Goal: Book appointment/travel/reservation

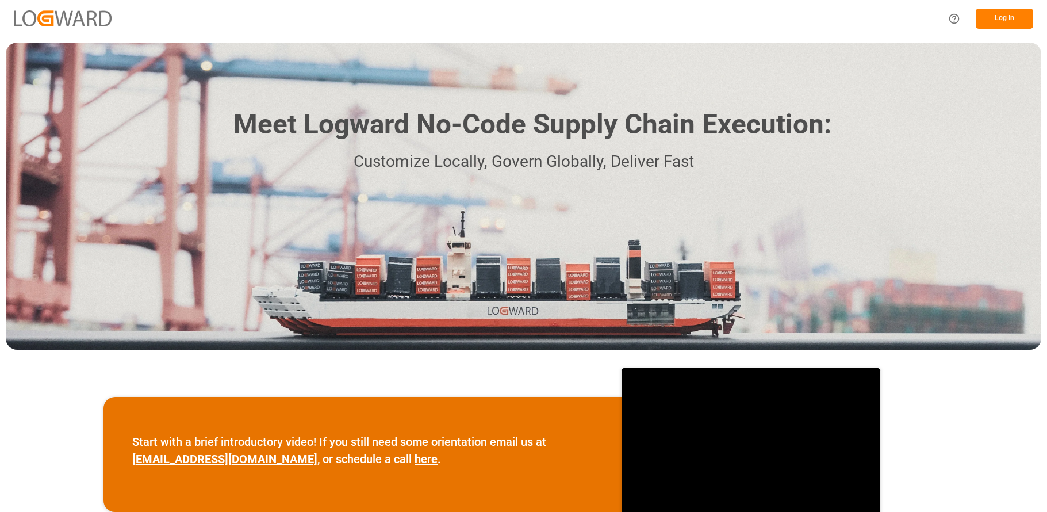
click at [1004, 16] on button "Log In" at bounding box center [1005, 19] width 58 height 20
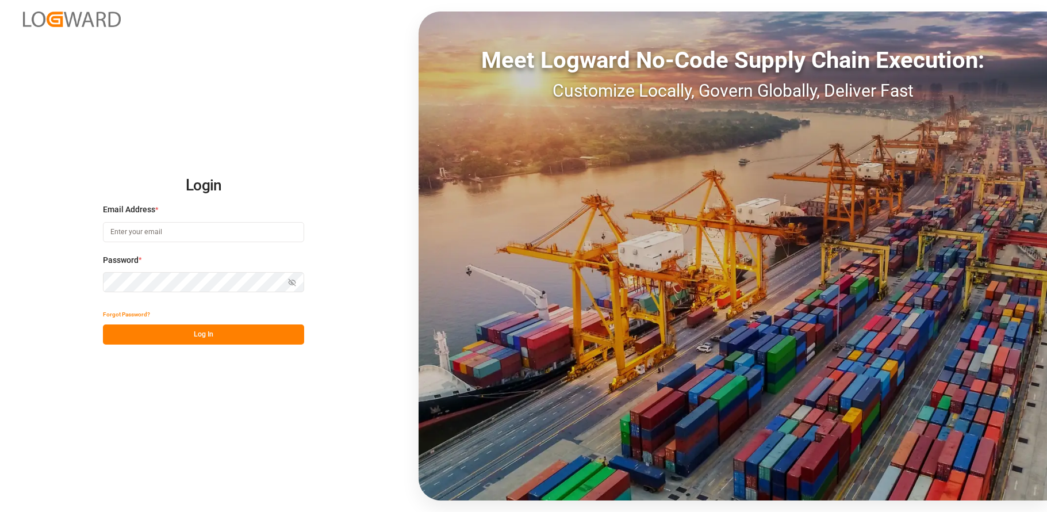
type input "[EMAIL_ADDRESS][DOMAIN_NAME]"
click at [171, 339] on button "Log In" at bounding box center [203, 334] width 201 height 20
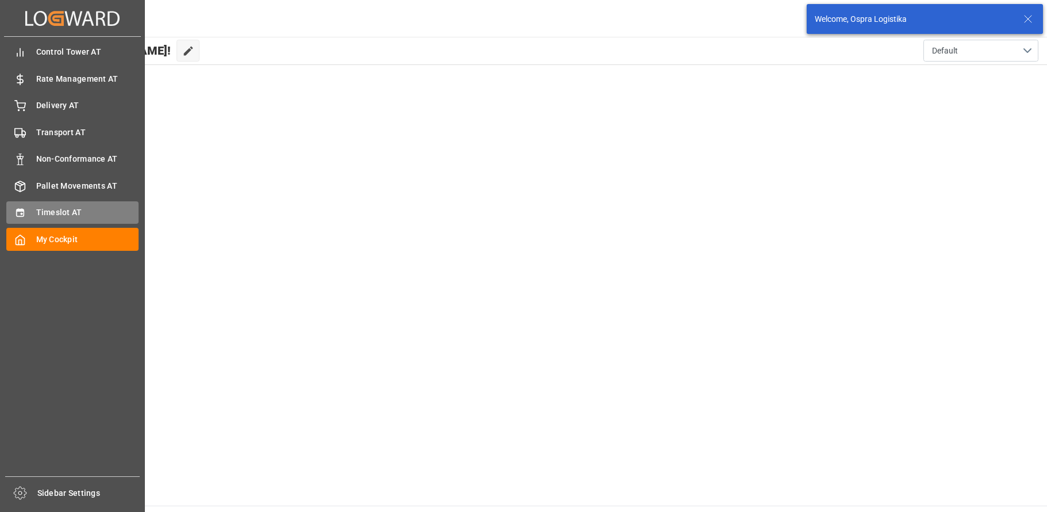
click at [32, 211] on div "Timeslot AT Timeslot AT" at bounding box center [72, 212] width 132 height 22
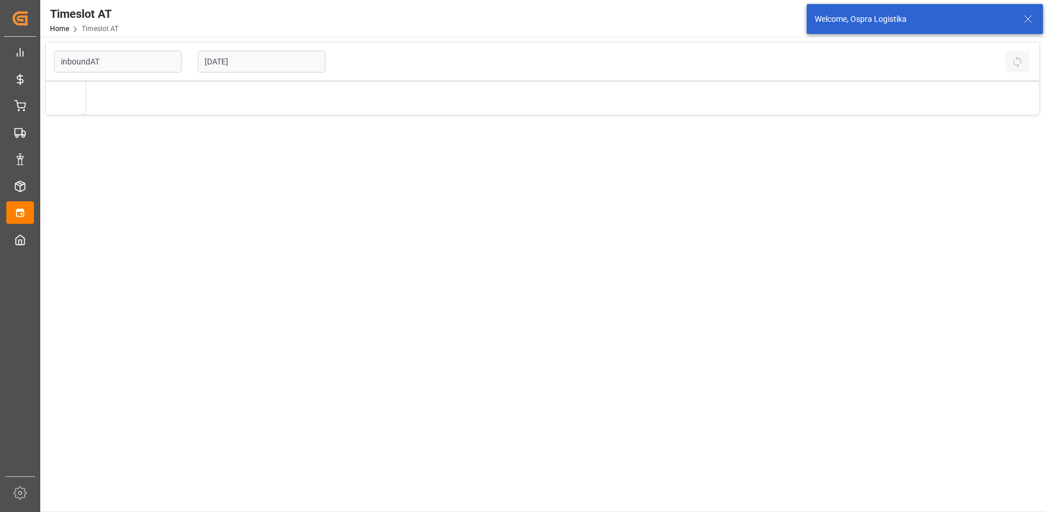
type input "Inbound AT"
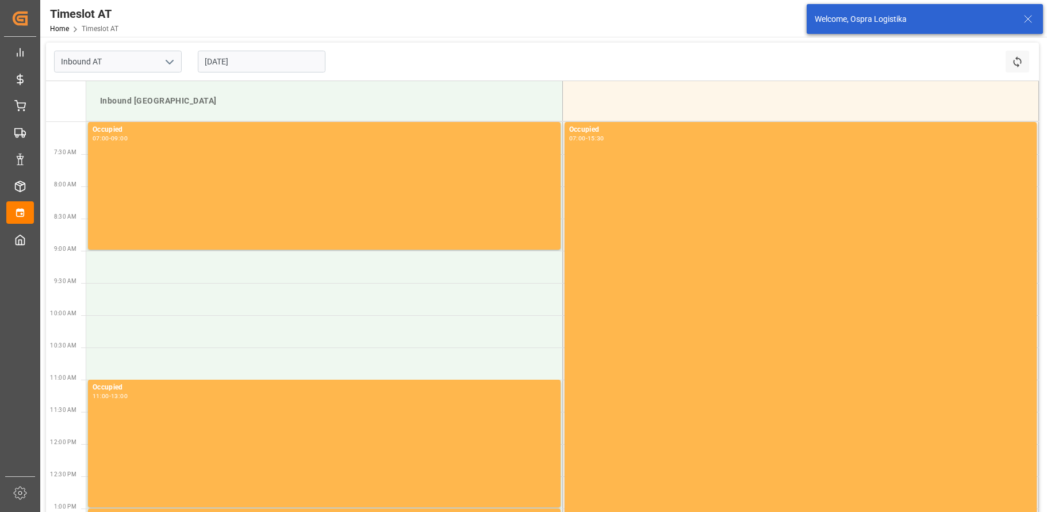
click at [259, 60] on input "[DATE]" at bounding box center [262, 62] width 128 height 22
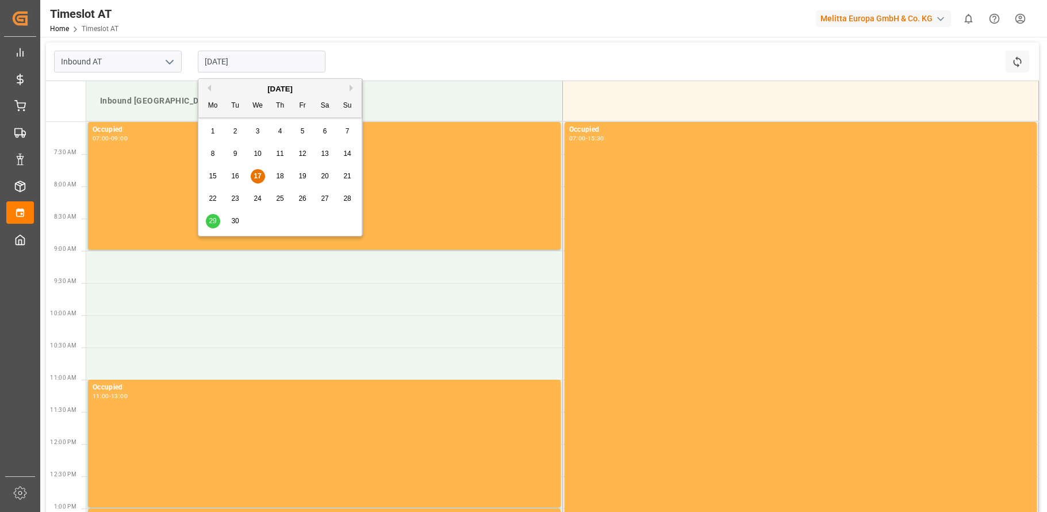
click at [303, 174] on span "19" at bounding box center [302, 176] width 7 height 8
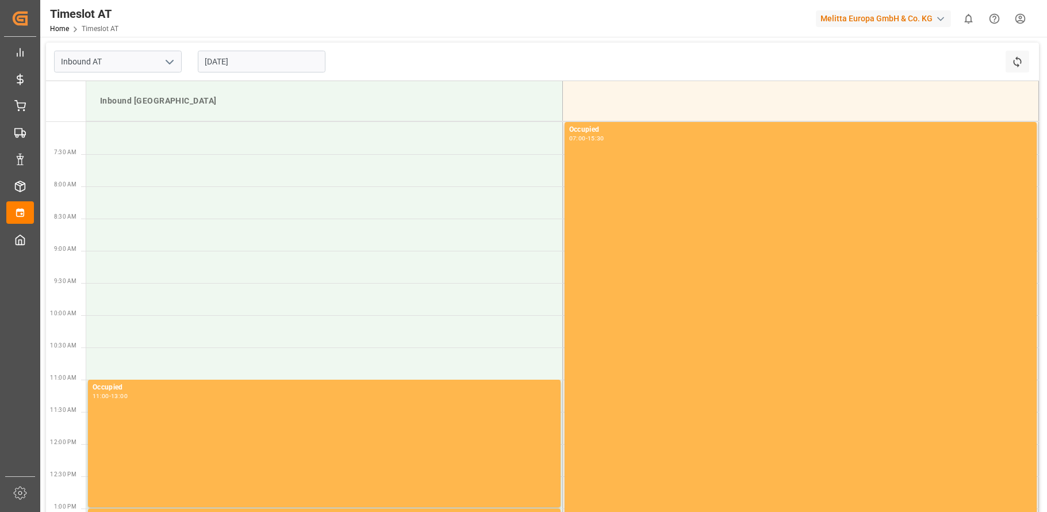
click at [230, 64] on input "[DATE]" at bounding box center [262, 62] width 128 height 22
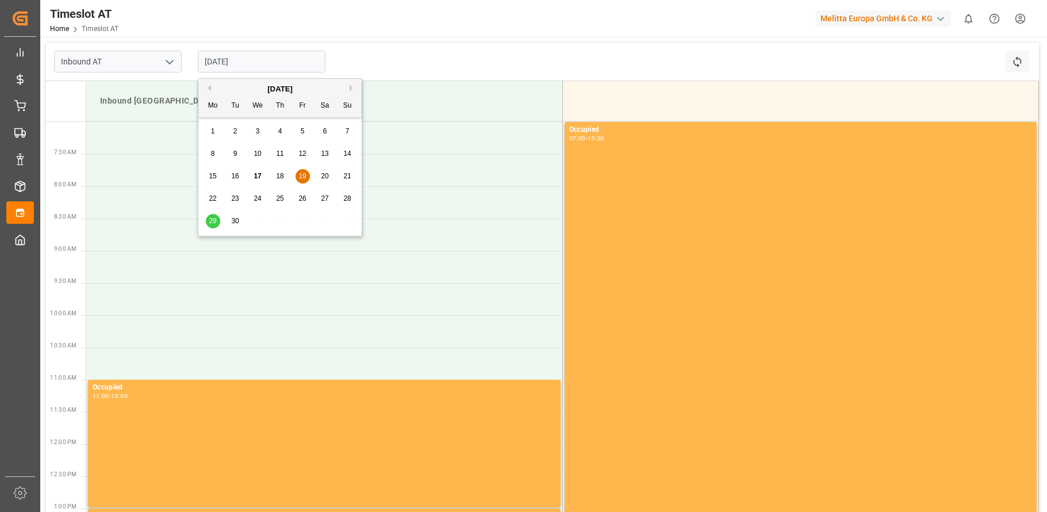
click at [345, 199] on span "28" at bounding box center [346, 198] width 7 height 8
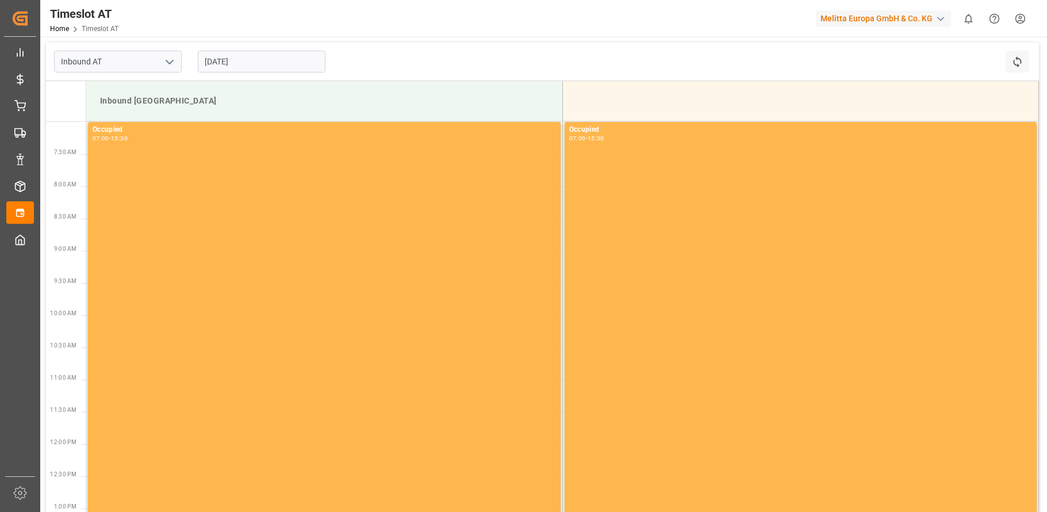
click at [251, 60] on input "[DATE]" at bounding box center [262, 62] width 128 height 22
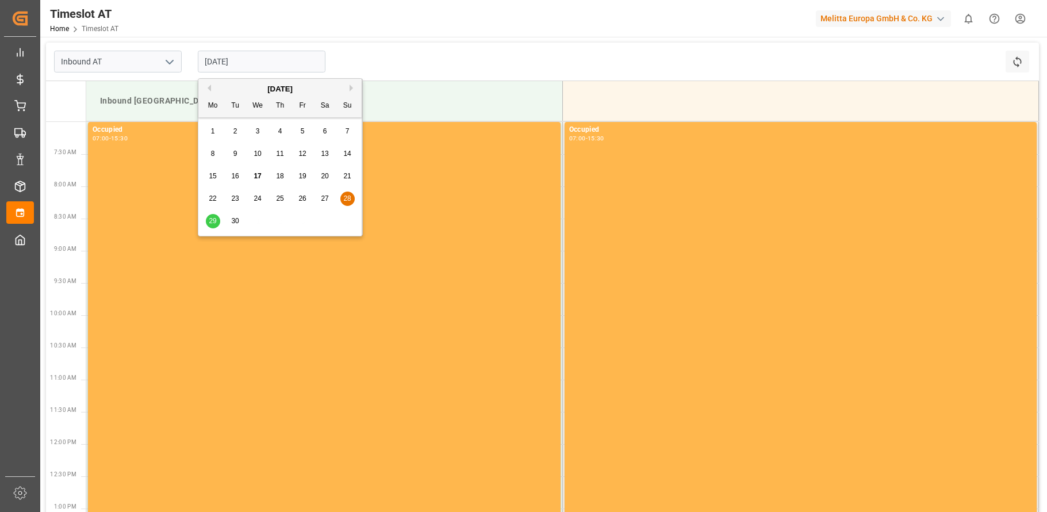
click at [213, 217] on span "29" at bounding box center [212, 221] width 7 height 8
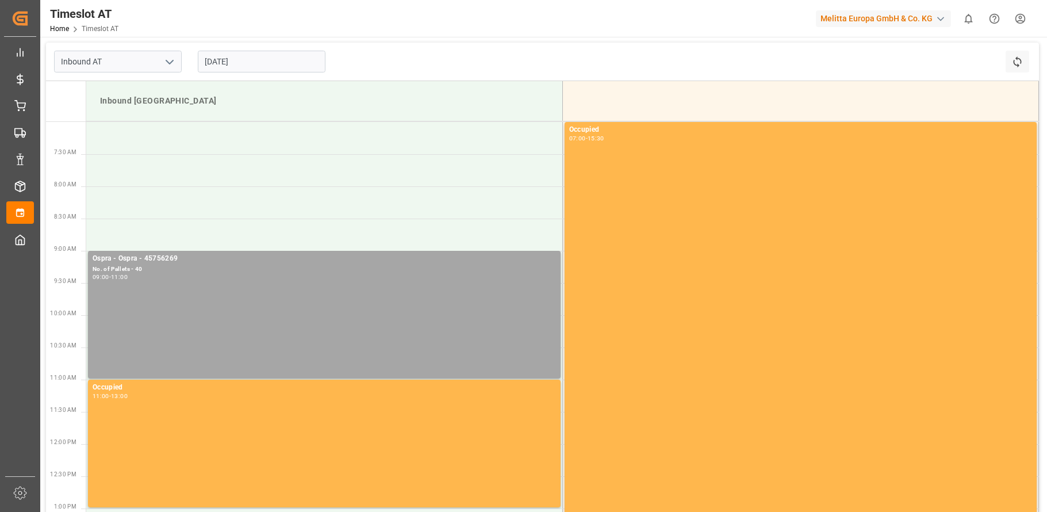
click at [264, 61] on input "[DATE]" at bounding box center [262, 62] width 128 height 22
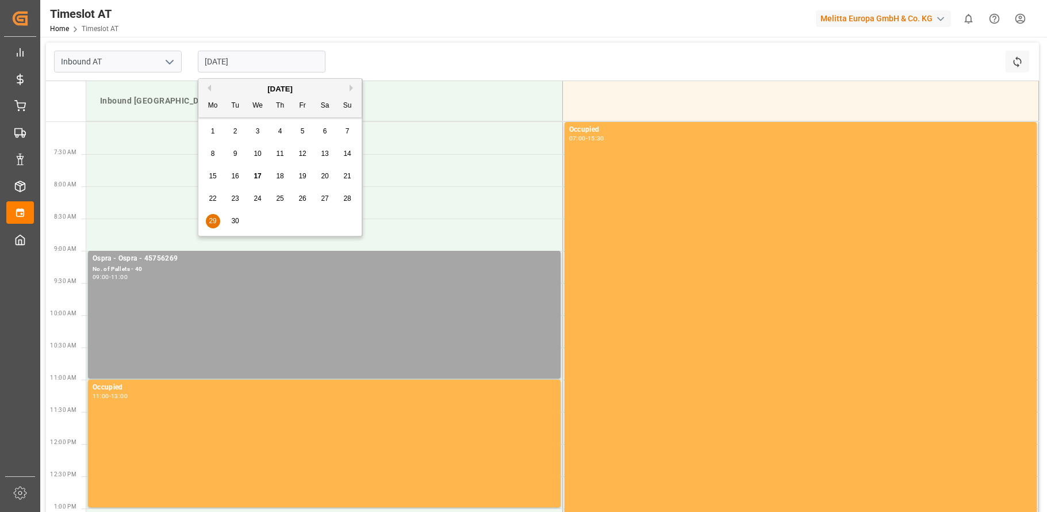
click at [305, 174] on span "19" at bounding box center [302, 176] width 7 height 8
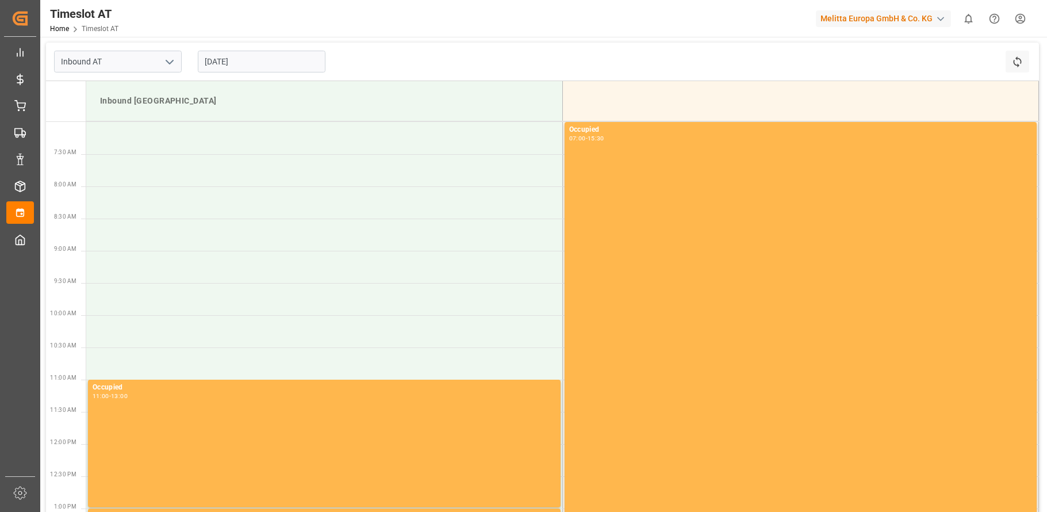
click at [269, 64] on input "[DATE]" at bounding box center [262, 62] width 128 height 22
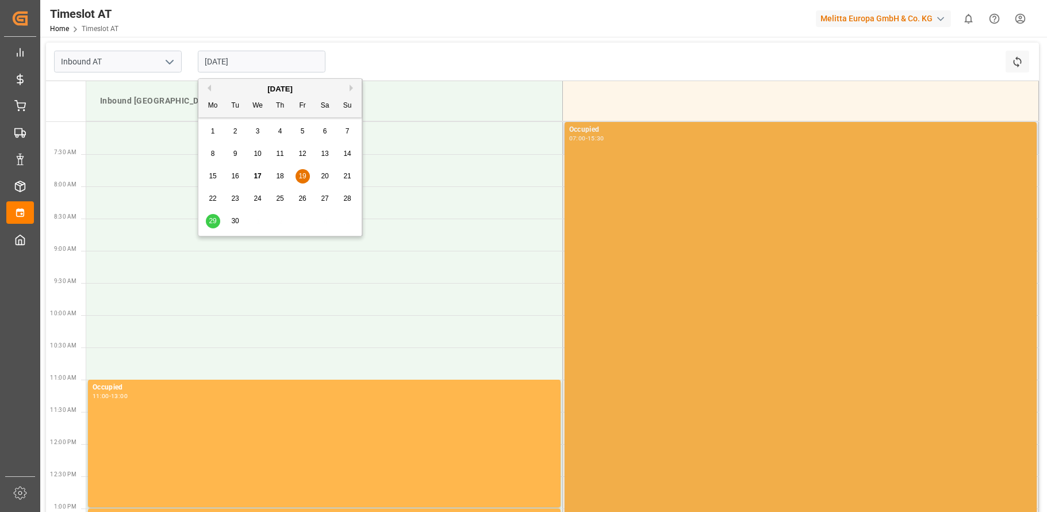
click at [935, 462] on div "Occupied 07:00 - 15:30" at bounding box center [800, 395] width 463 height 542
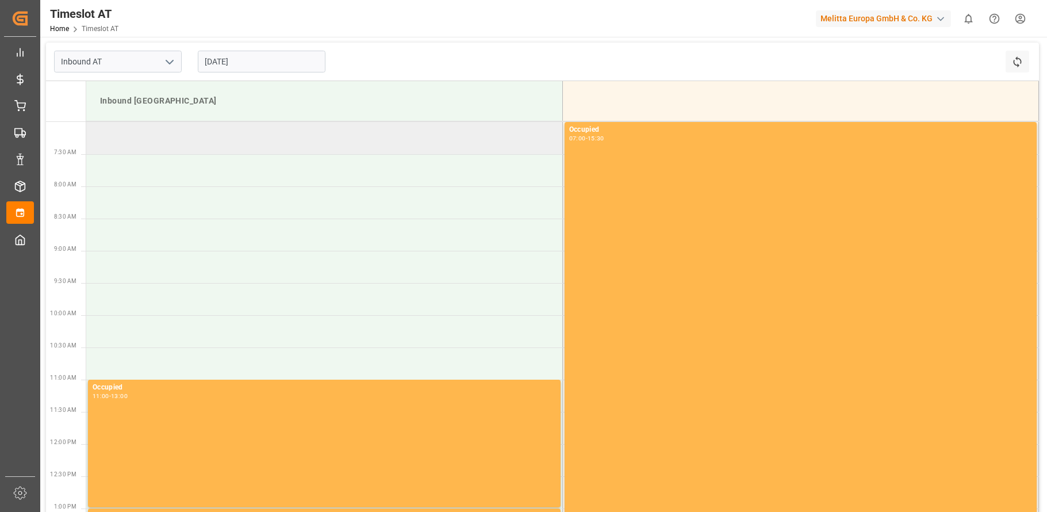
click at [139, 151] on td at bounding box center [324, 138] width 476 height 32
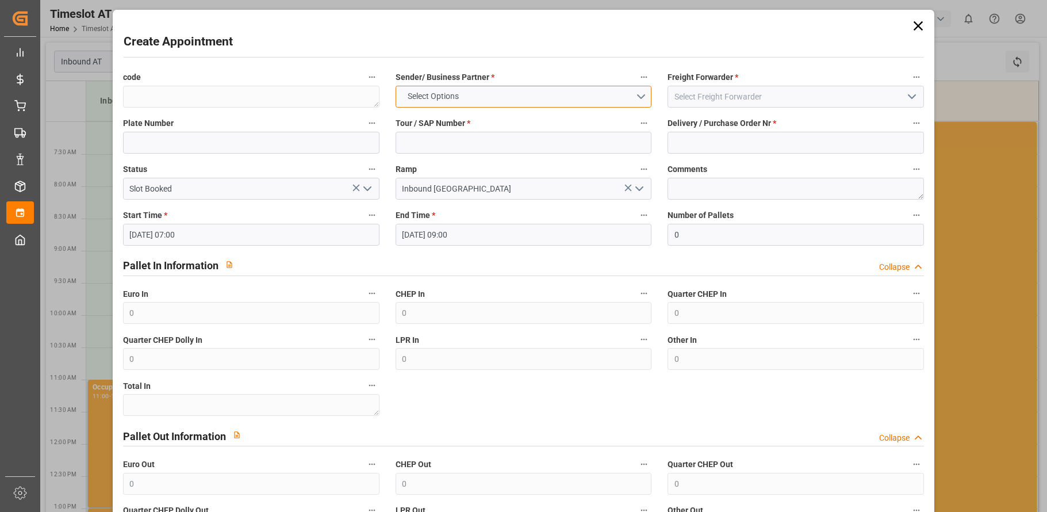
click at [639, 96] on button "Select Options" at bounding box center [524, 97] width 257 height 22
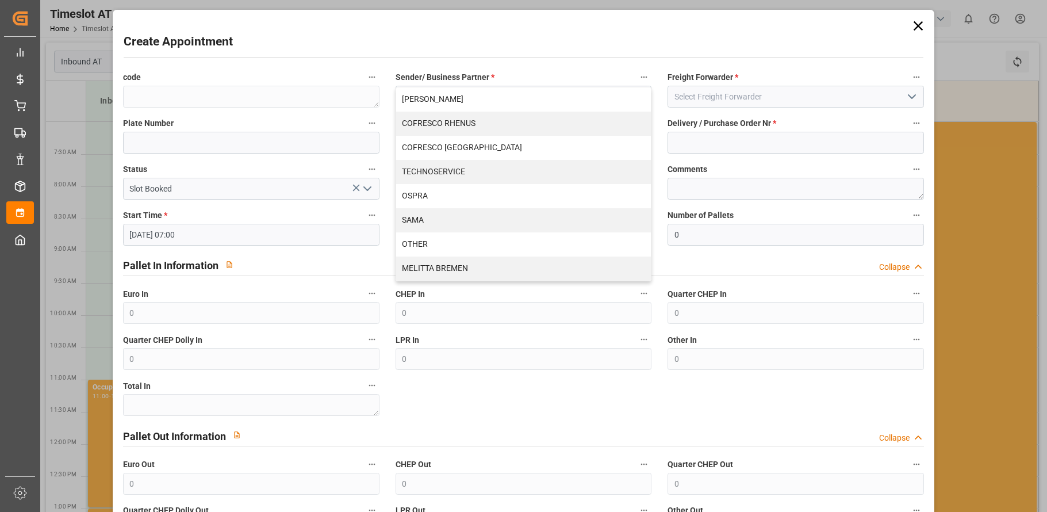
drag, startPoint x: 918, startPoint y: 24, endPoint x: 904, endPoint y: 35, distance: 18.1
click at [917, 24] on icon at bounding box center [919, 26] width 16 height 16
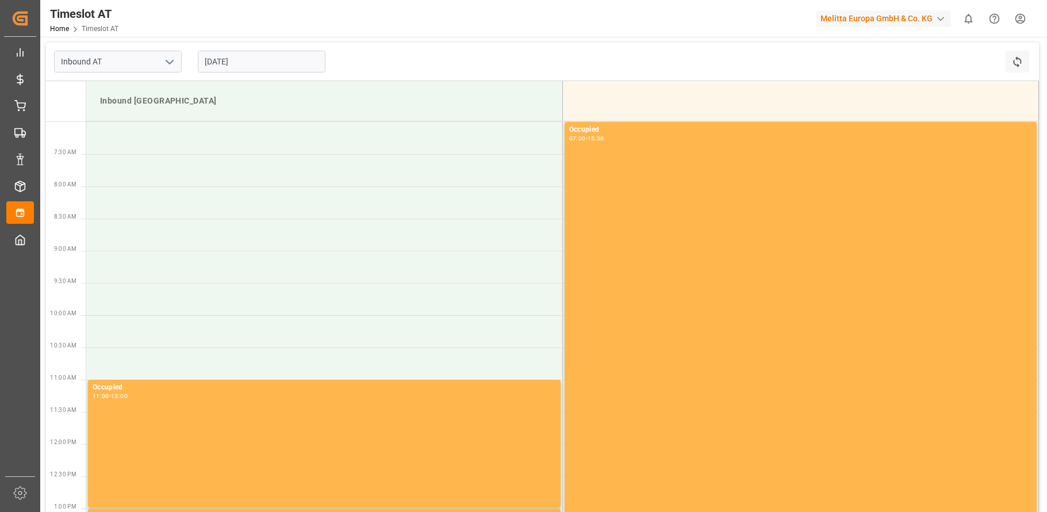
click at [278, 64] on input "[DATE]" at bounding box center [262, 62] width 128 height 22
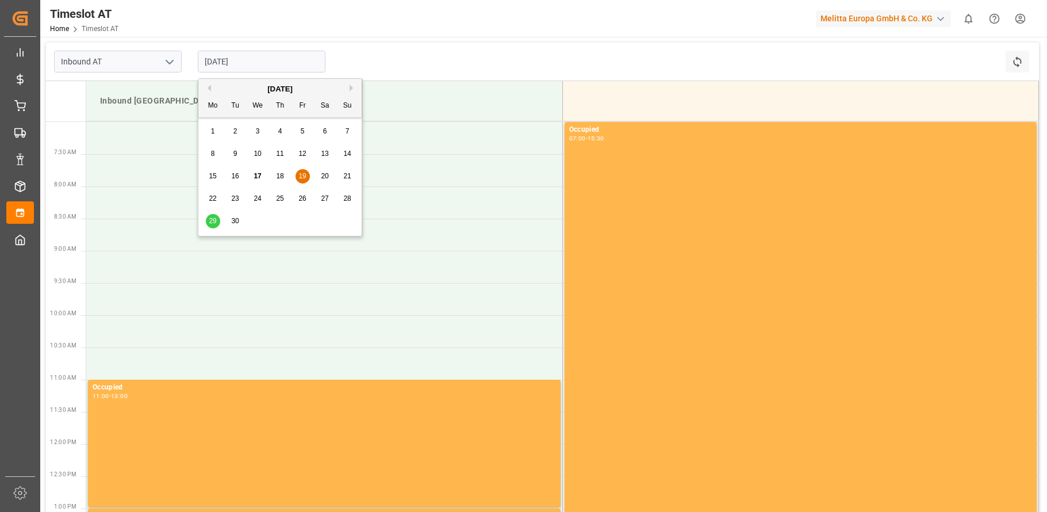
click at [210, 219] on span "29" at bounding box center [212, 221] width 7 height 8
type input "[DATE]"
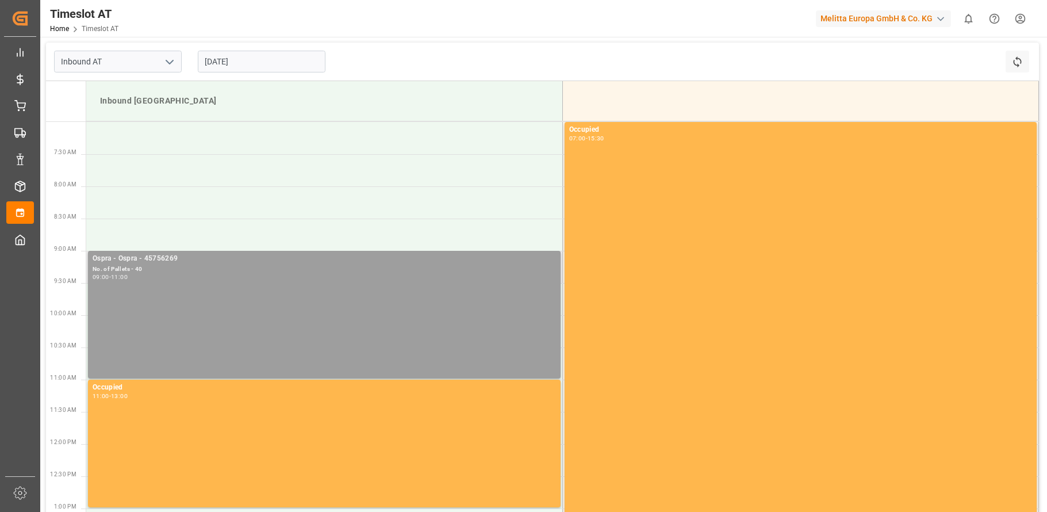
click at [194, 277] on div "09:00 - 11:00" at bounding box center [325, 277] width 464 height 6
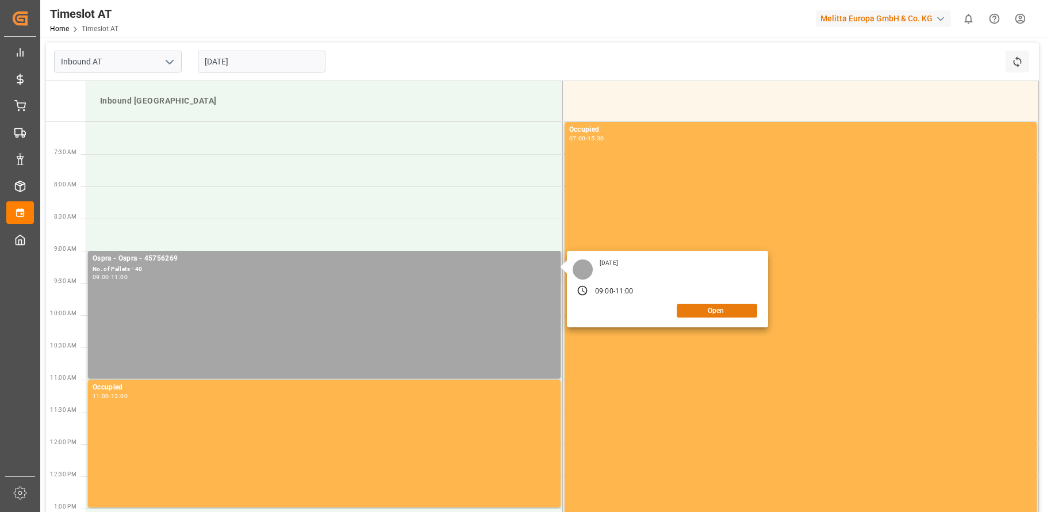
click at [728, 315] on button "Open" at bounding box center [717, 311] width 81 height 14
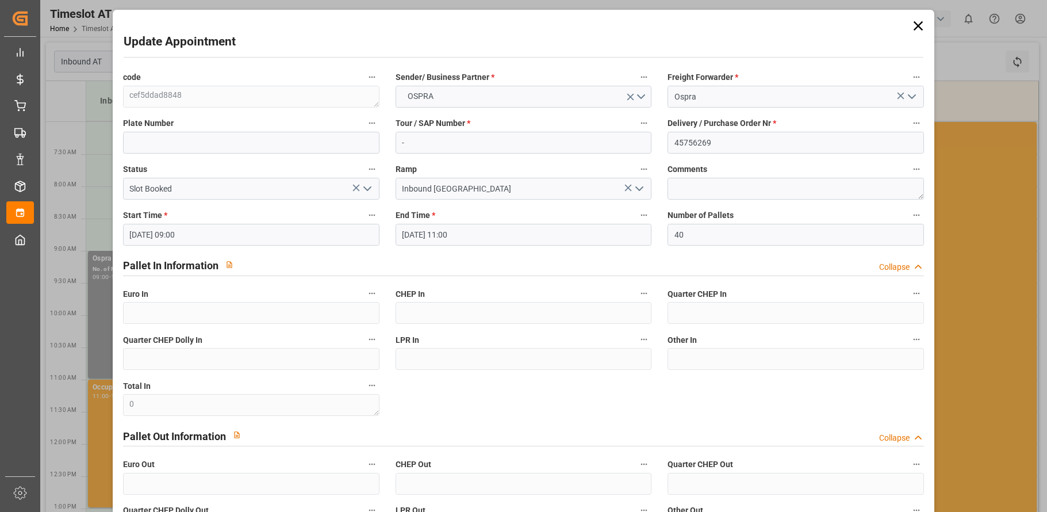
click at [208, 238] on input "[DATE] 09:00" at bounding box center [251, 235] width 257 height 22
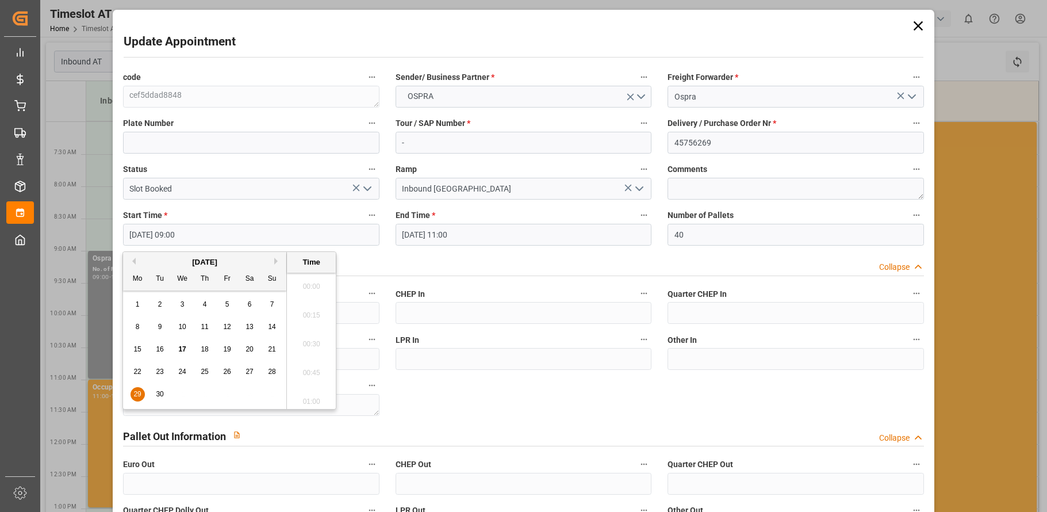
scroll to position [982, 0]
click at [229, 350] on span "19" at bounding box center [226, 349] width 7 height 8
click at [312, 342] on li "07:00" at bounding box center [311, 340] width 49 height 29
type input "[DATE] 07:00"
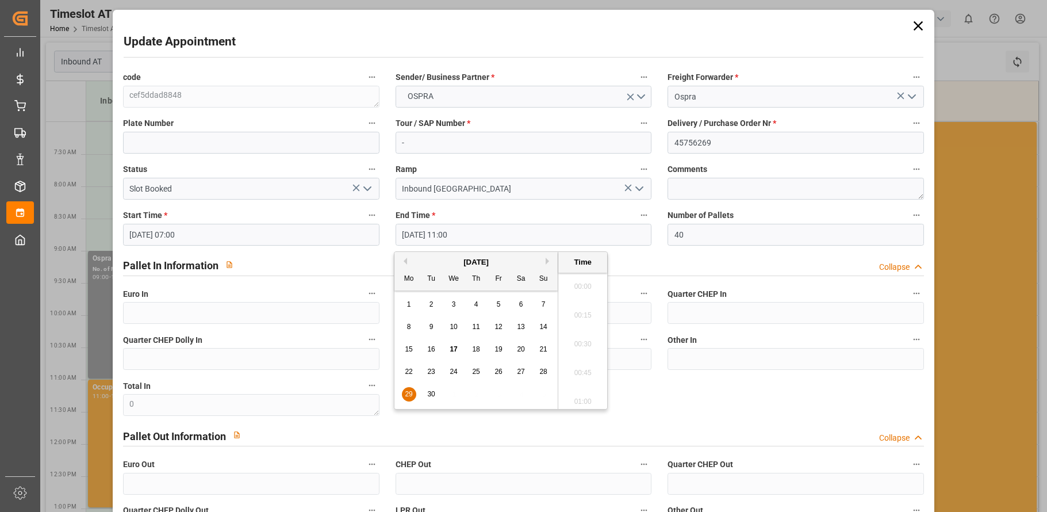
click at [458, 234] on input "[DATE] 11:00" at bounding box center [524, 235] width 257 height 22
drag, startPoint x: 497, startPoint y: 349, endPoint x: 504, endPoint y: 347, distance: 7.6
click at [497, 348] on span "19" at bounding box center [498, 349] width 7 height 8
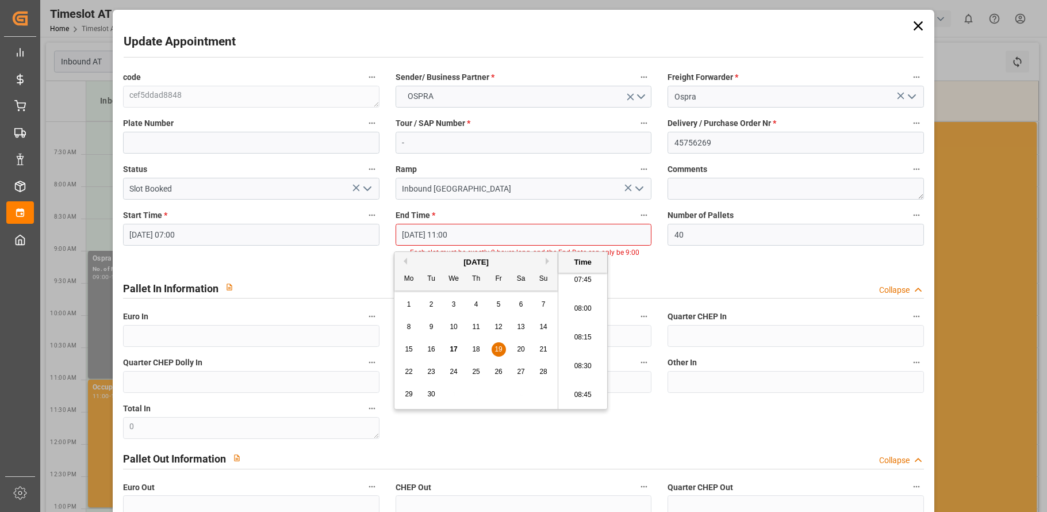
scroll to position [924, 0]
click at [580, 368] on li "08:45" at bounding box center [583, 369] width 49 height 29
click at [585, 235] on input "[DATE] 08:45" at bounding box center [524, 235] width 257 height 22
click at [581, 358] on li "09:00" at bounding box center [583, 369] width 49 height 29
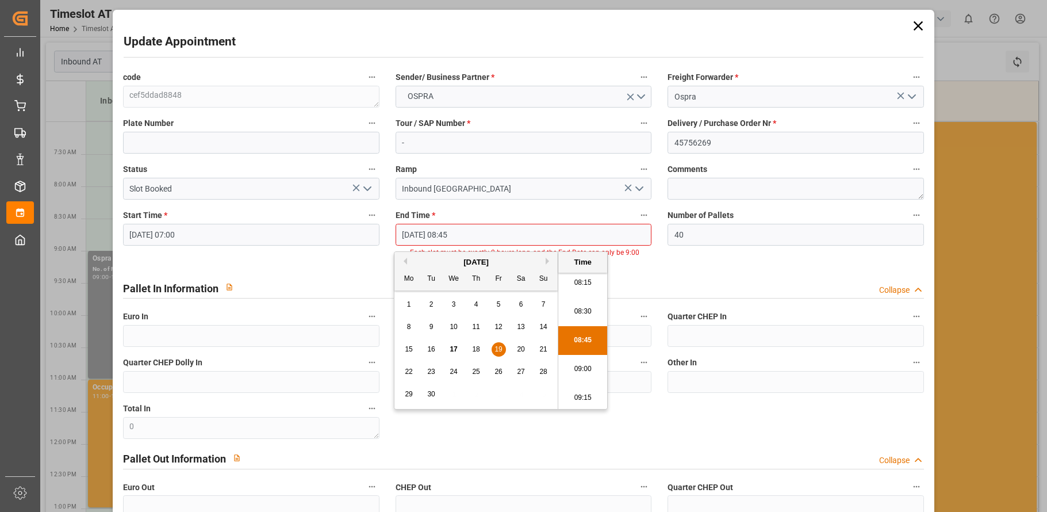
type input "[DATE] 09:00"
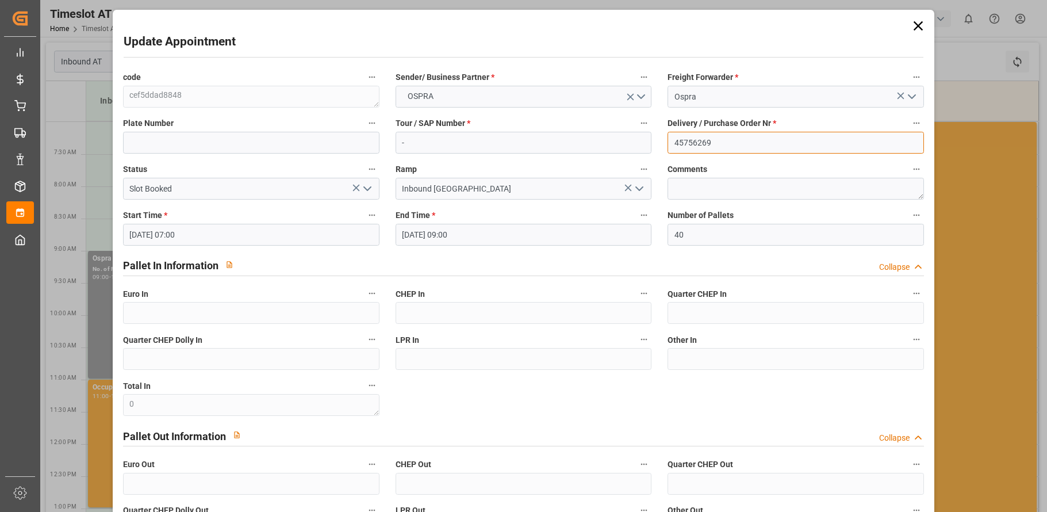
click at [861, 147] on input "45756269" at bounding box center [796, 143] width 257 height 22
drag, startPoint x: 728, startPoint y: 142, endPoint x: 596, endPoint y: 143, distance: 132.3
click at [623, 139] on div "code cef5ddad8848 Sender/ Business Partner * OSPRA Freight Forwarder * Ospra Pl…" at bounding box center [524, 328] width 818 height 525
paste input "7020"
click at [850, 144] on input "45757020" at bounding box center [796, 143] width 257 height 22
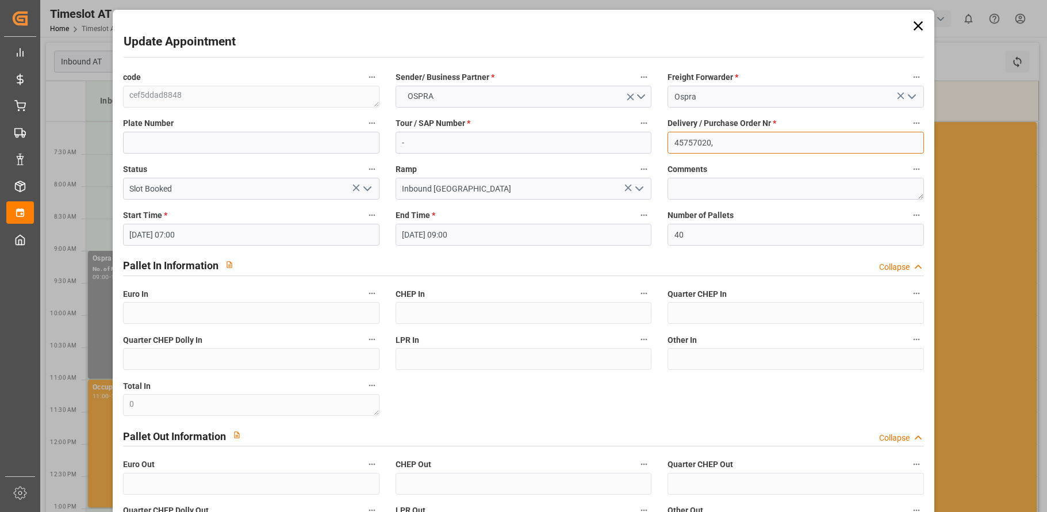
paste input "45757502"
click at [832, 143] on input "45757020, 45757502" at bounding box center [796, 143] width 257 height 22
paste input "45757503"
type input "45757020, 45757502, 45757503"
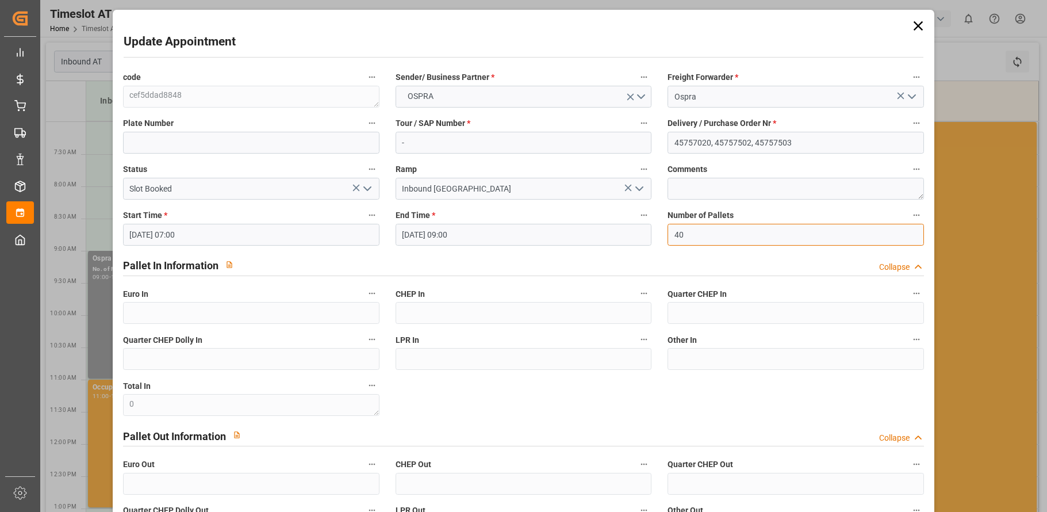
click at [741, 232] on input "40" at bounding box center [796, 235] width 257 height 22
drag, startPoint x: 700, startPoint y: 234, endPoint x: 629, endPoint y: 236, distance: 71.4
click at [629, 236] on div "code cef5ddad8848 Sender/ Business Partner * OSPRA Freight Forwarder * Ospra Pl…" at bounding box center [524, 328] width 818 height 525
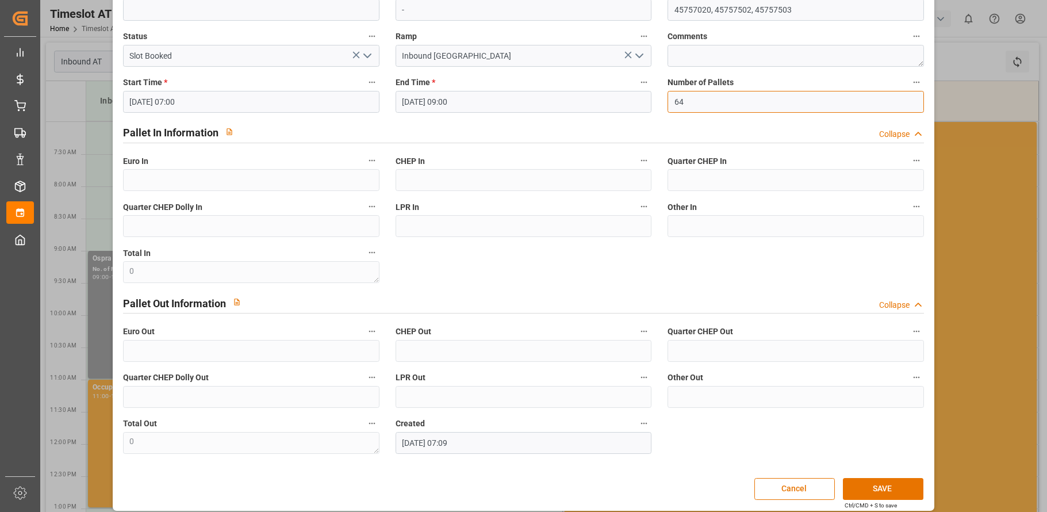
scroll to position [142, 0]
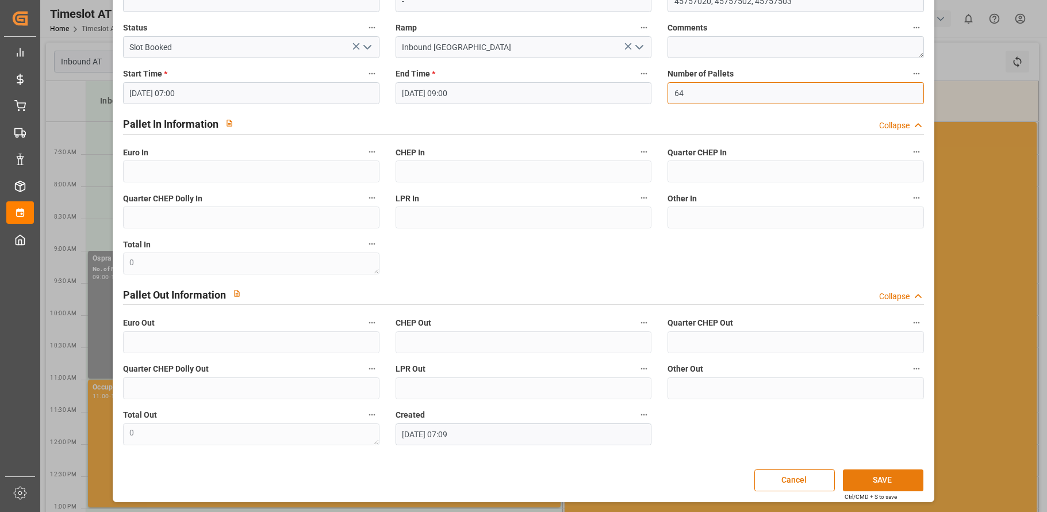
type input "64"
click at [870, 474] on button "SAVE" at bounding box center [883, 480] width 81 height 22
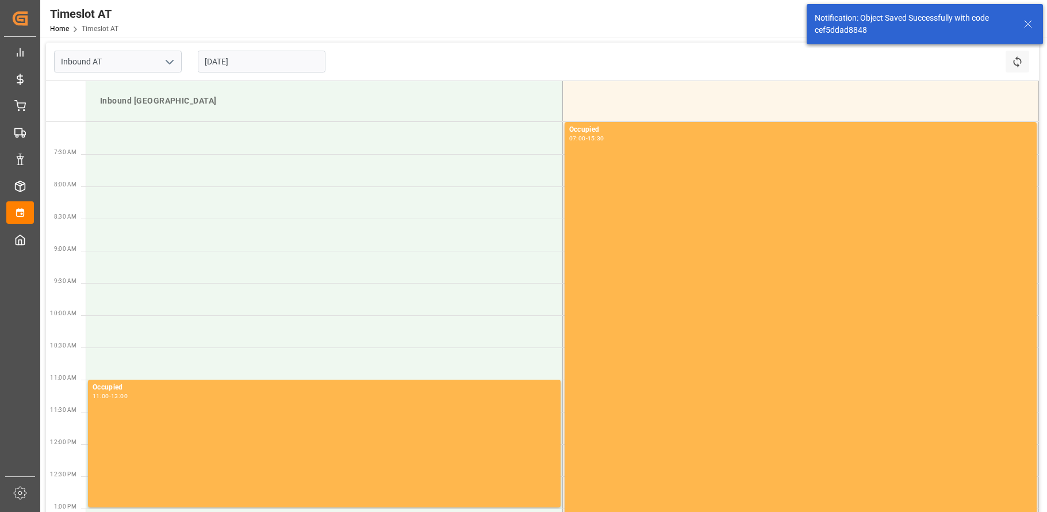
click at [236, 61] on input "[DATE]" at bounding box center [262, 62] width 128 height 22
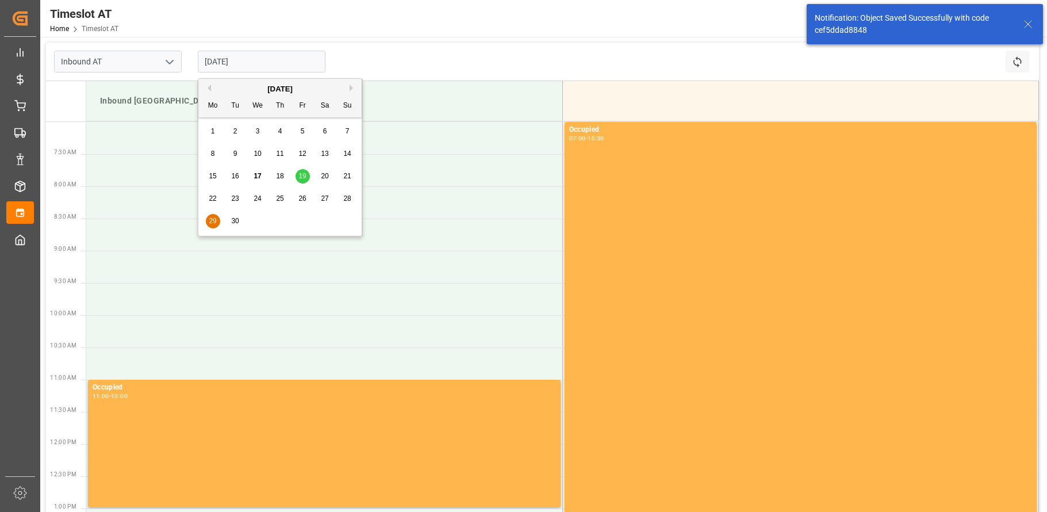
click at [304, 173] on span "19" at bounding box center [302, 176] width 7 height 8
type input "[DATE]"
